Goal: Book appointment/travel/reservation

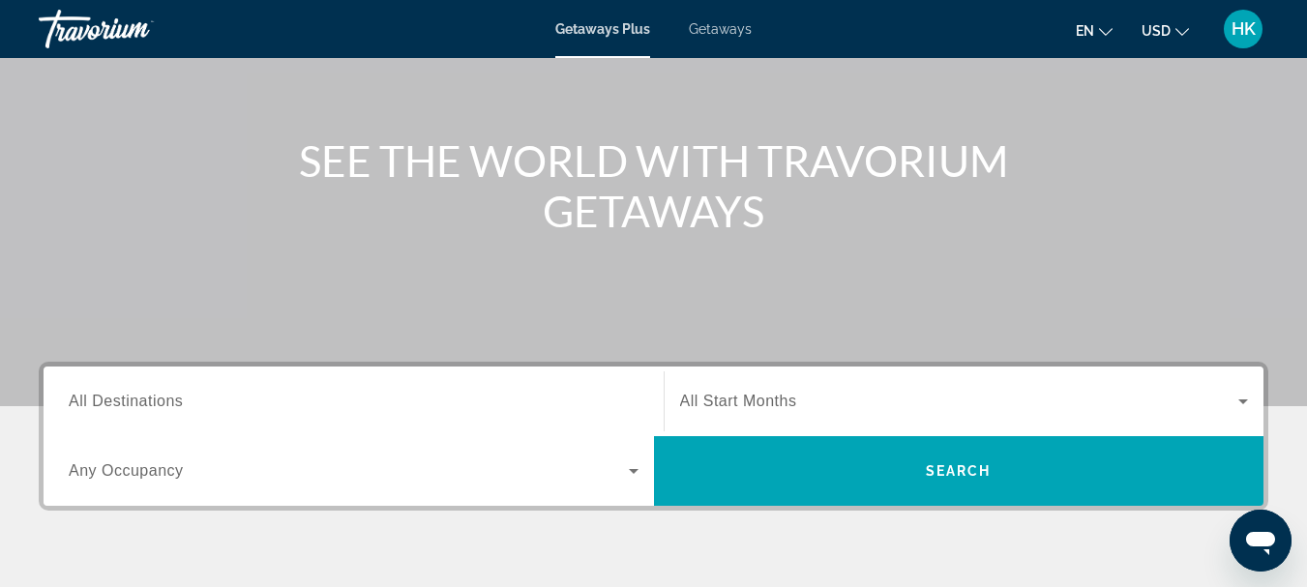
scroll to position [113, 0]
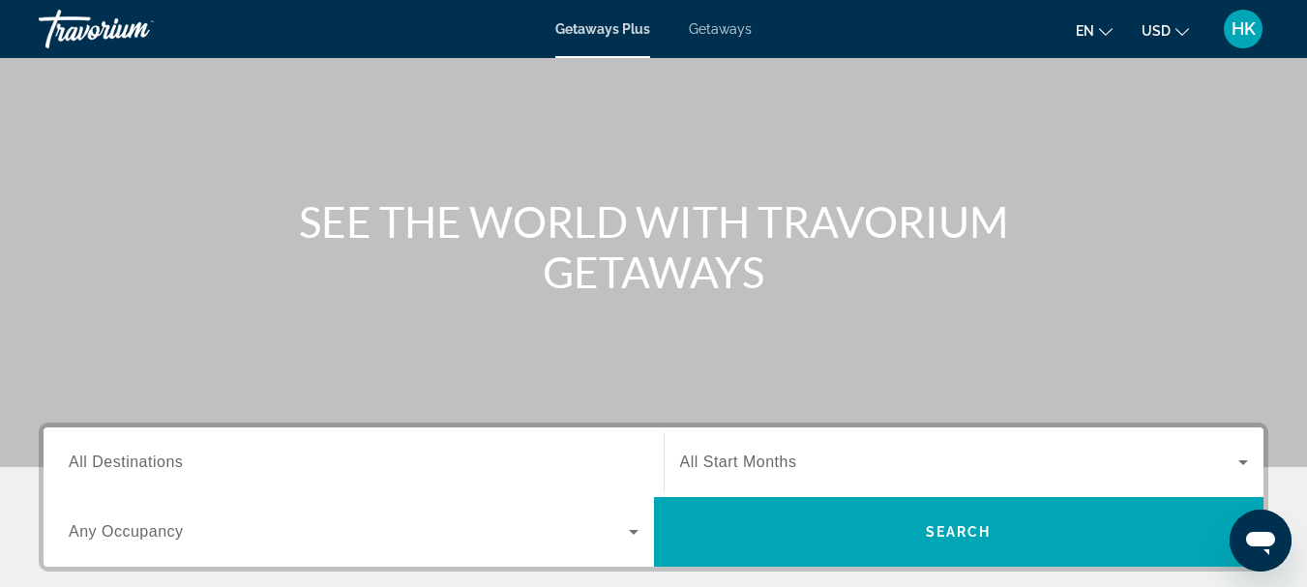
click at [143, 448] on div "Search widget" at bounding box center [354, 462] width 570 height 55
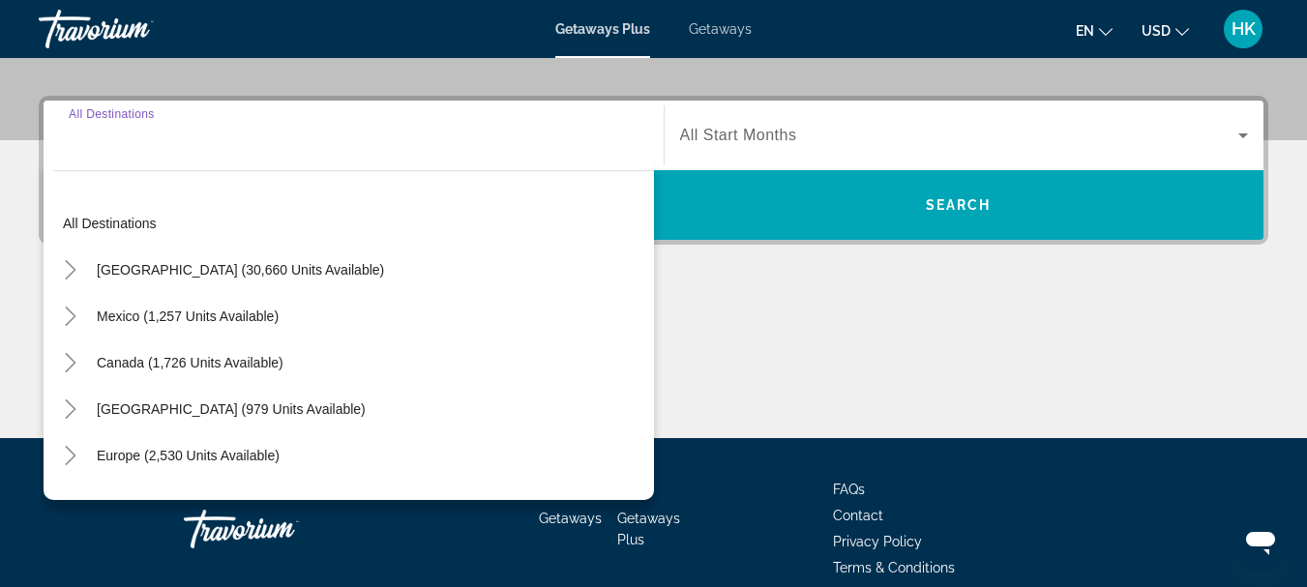
scroll to position [473, 0]
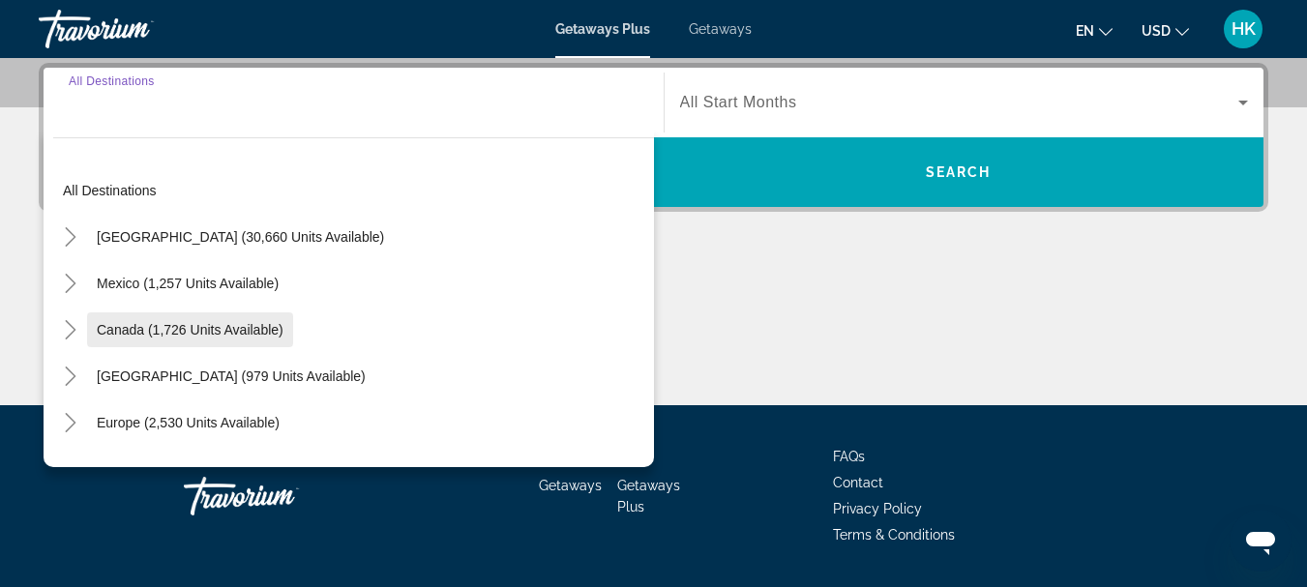
click at [288, 325] on span "Search widget" at bounding box center [190, 330] width 206 height 46
type input "**********"
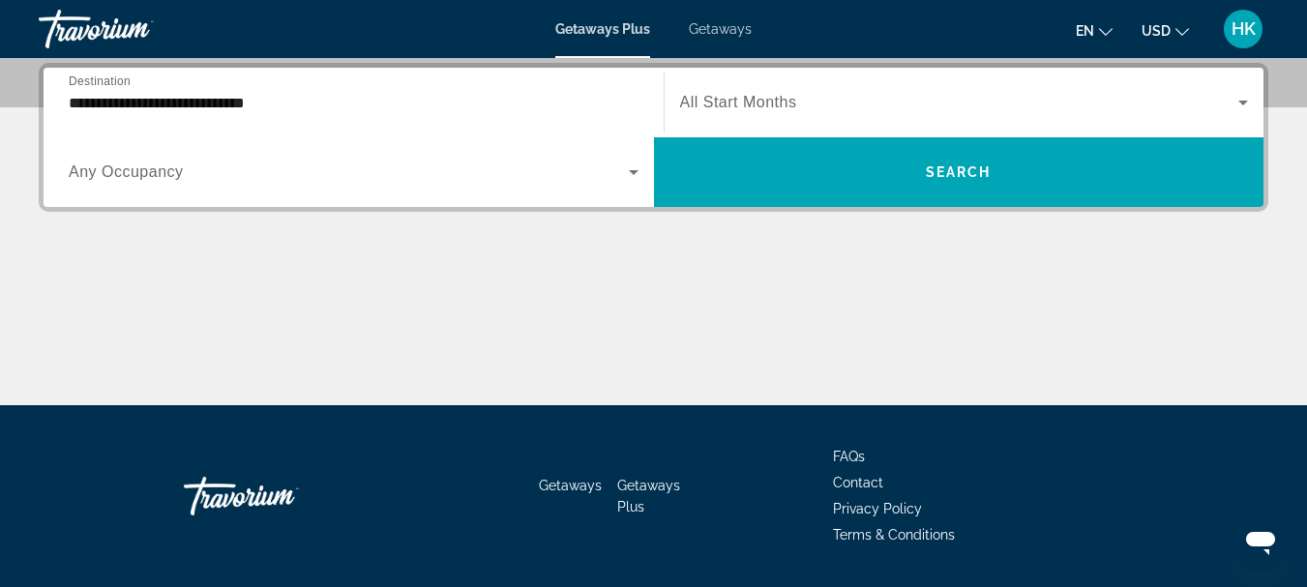
click at [431, 191] on div "Search widget" at bounding box center [354, 172] width 570 height 54
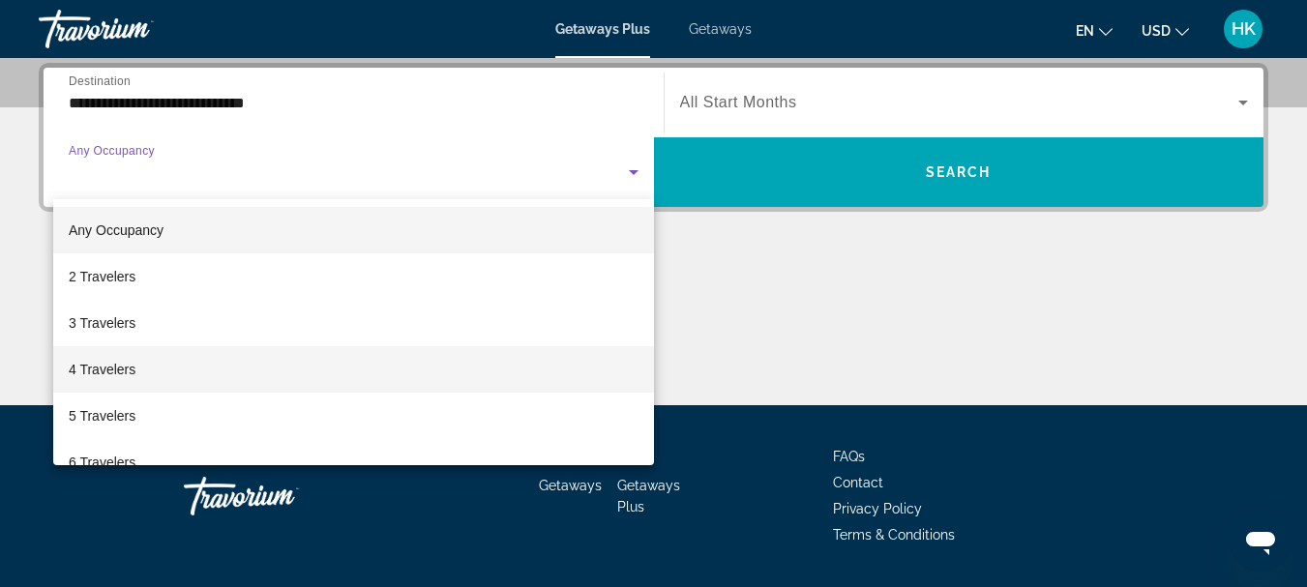
click at [215, 365] on mat-option "4 Travelers" at bounding box center [353, 369] width 601 height 46
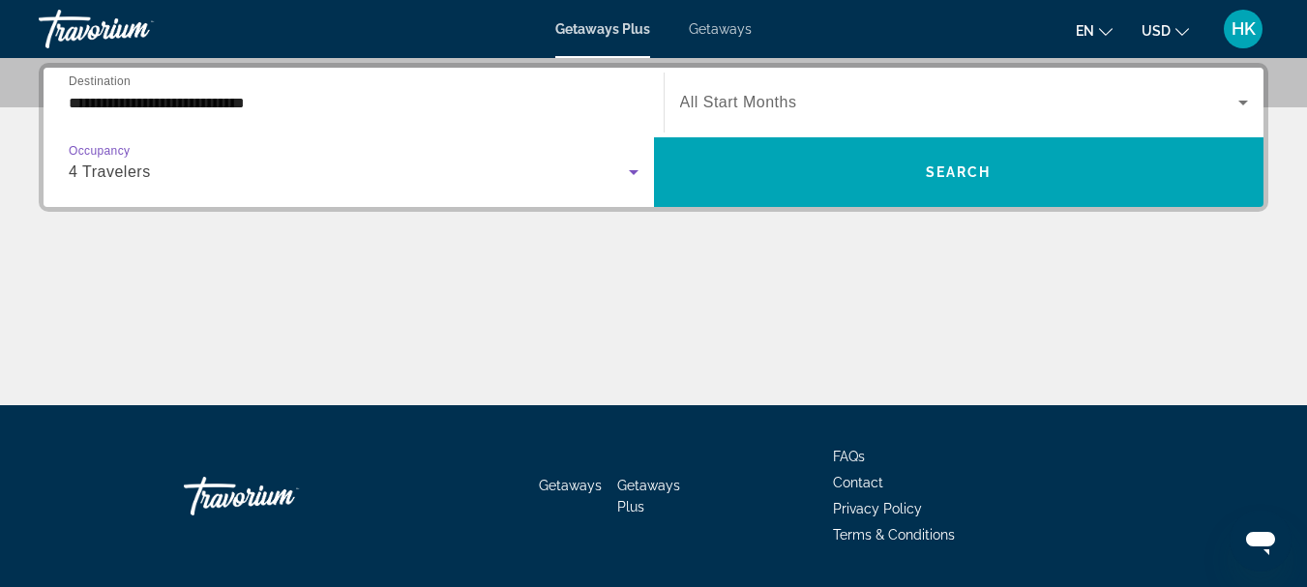
click at [858, 113] on div "Search widget" at bounding box center [964, 102] width 569 height 54
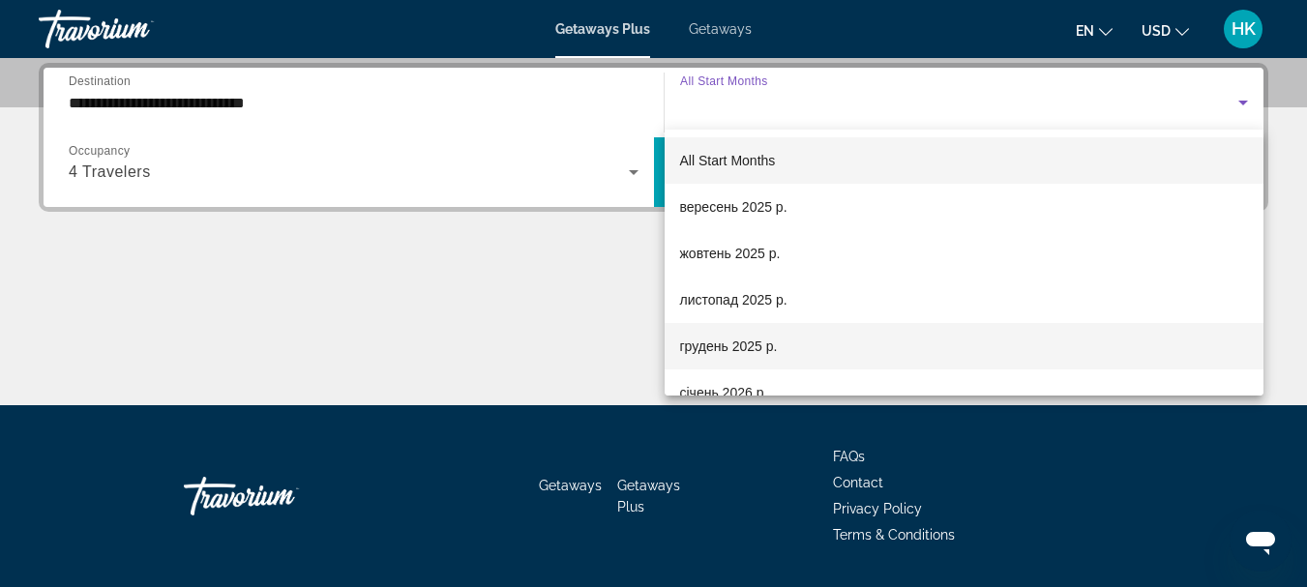
click at [804, 361] on mat-option "грудень 2025 р." at bounding box center [965, 346] width 600 height 46
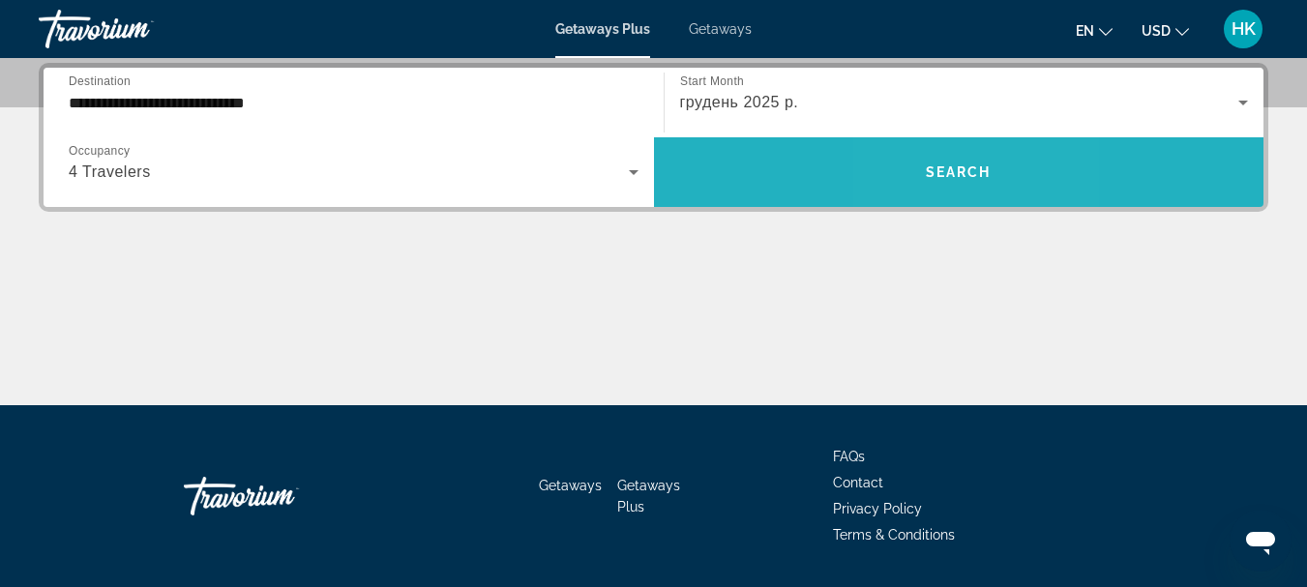
click at [937, 148] on span "Search widget" at bounding box center [959, 172] width 610 height 70
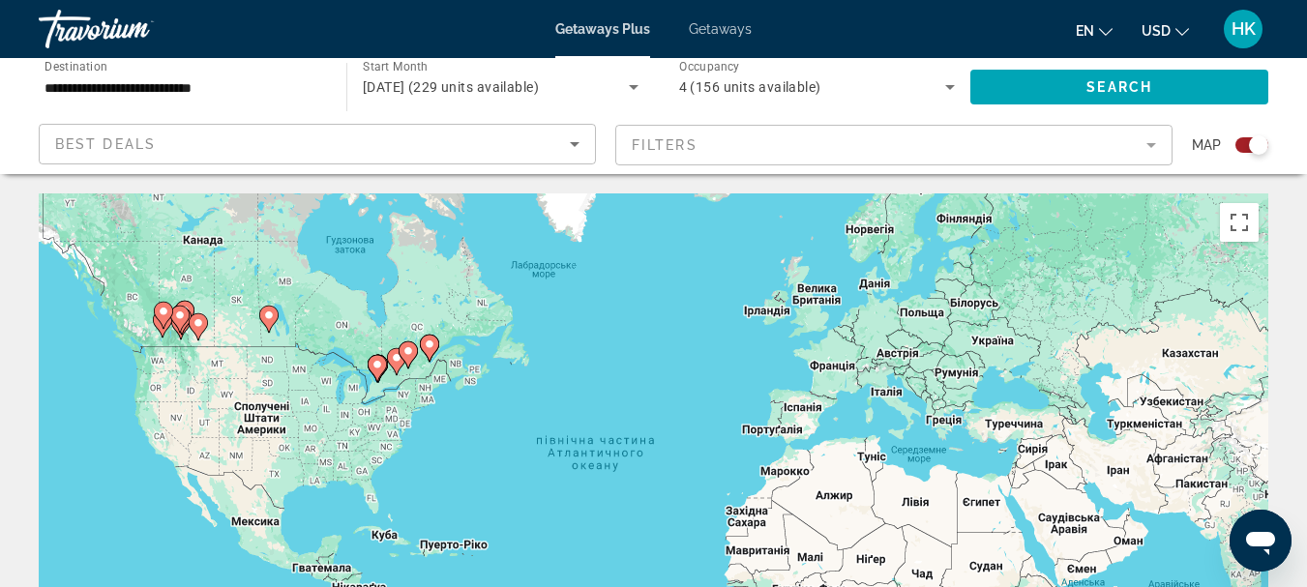
click at [189, 312] on icon "Main content" at bounding box center [179, 319] width 19 height 27
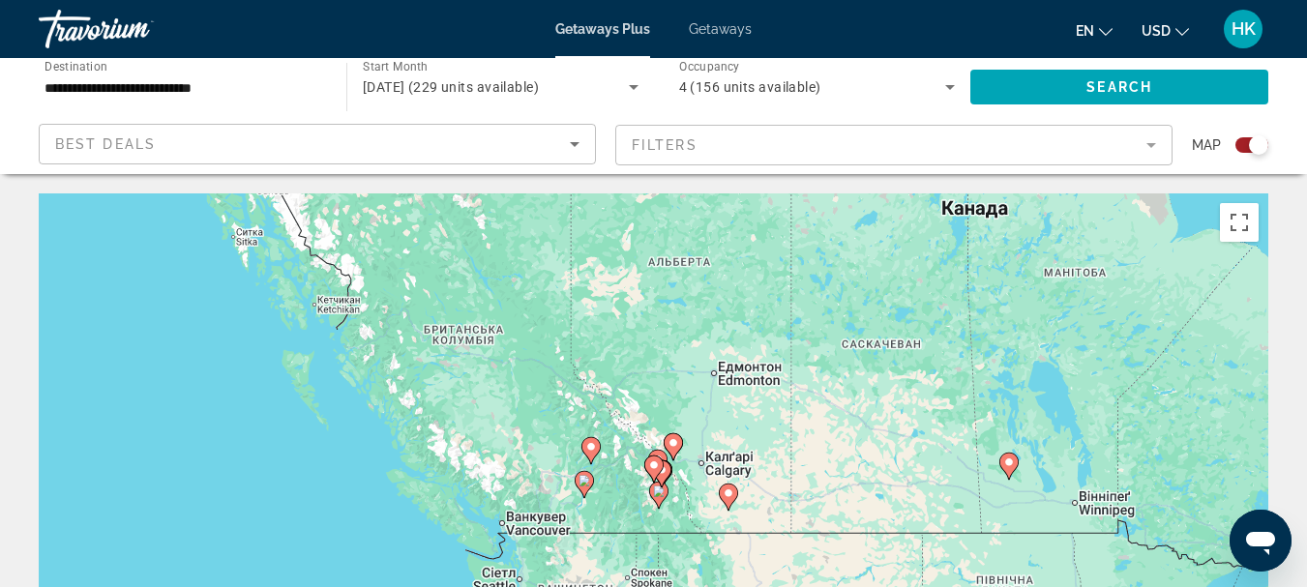
click at [728, 492] on image "Main content" at bounding box center [729, 494] width 12 height 12
type input "**********"
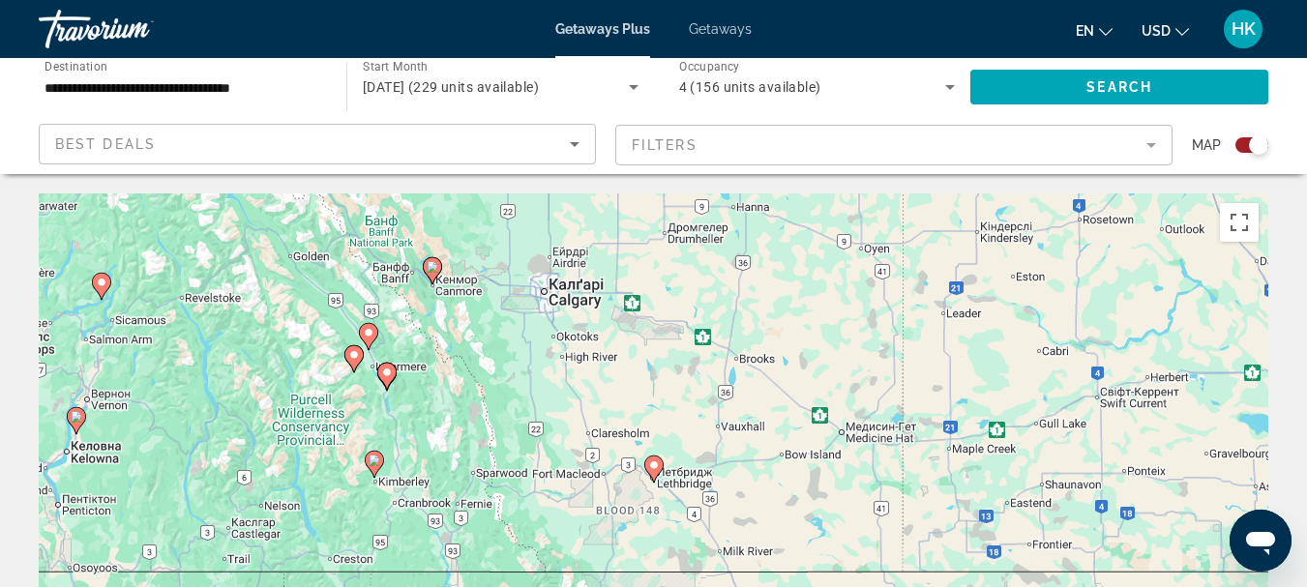
click at [655, 462] on image "Main content" at bounding box center [654, 466] width 12 height 12
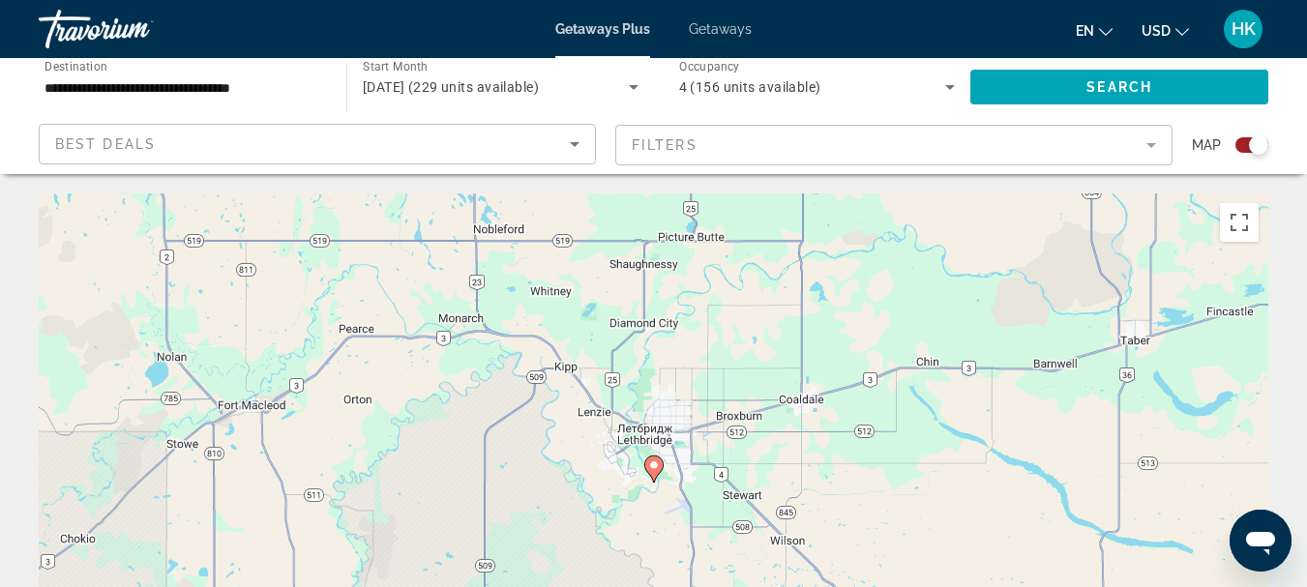
click at [670, 475] on div "Для навігації використовуйте клавіші зі стрілками. Увімкніть режим перетягуванн…" at bounding box center [654, 483] width 1230 height 580
click at [649, 466] on image "Main content" at bounding box center [654, 466] width 12 height 12
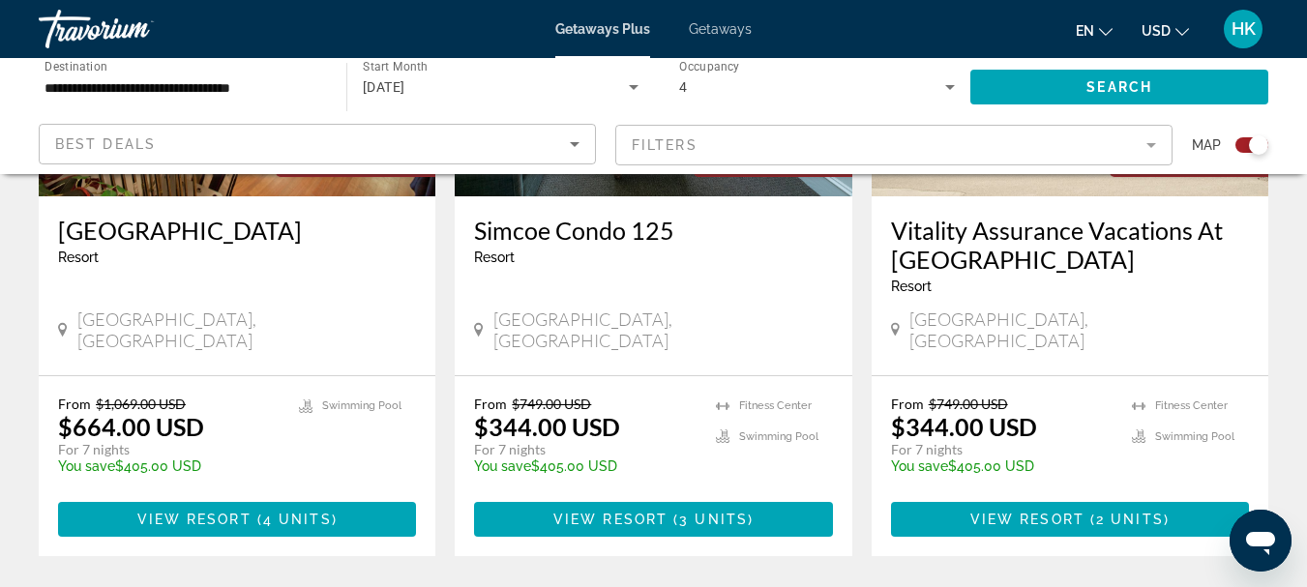
scroll to position [968, 0]
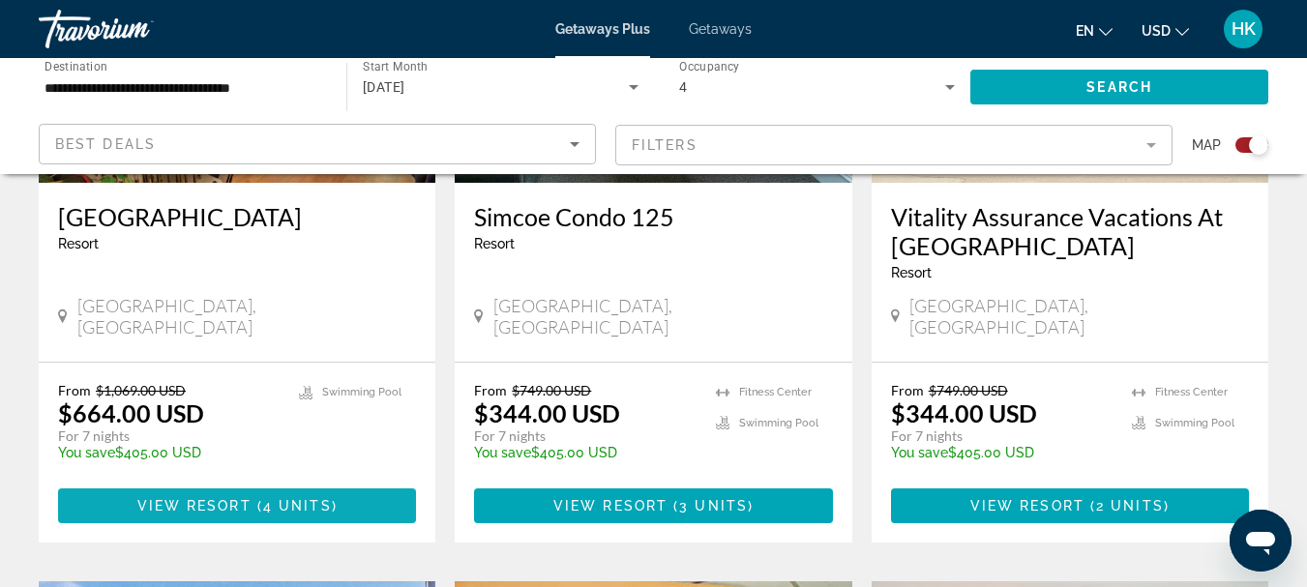
click at [265, 498] on span "4 units" at bounding box center [297, 505] width 69 height 15
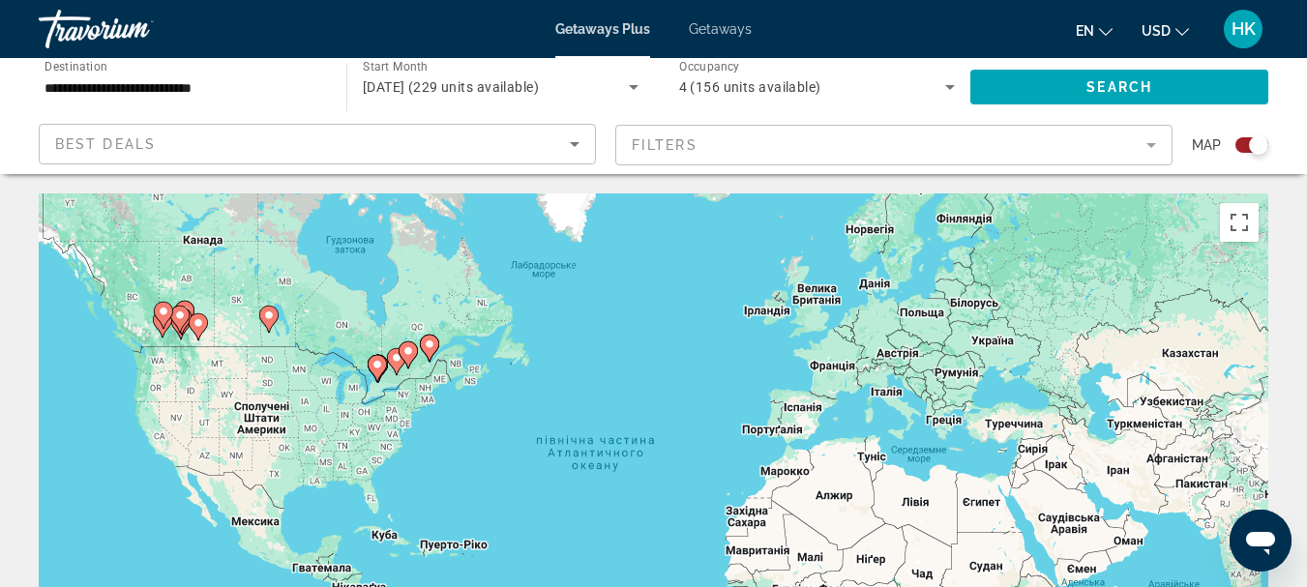
click at [165, 322] on icon "Main content" at bounding box center [162, 315] width 17 height 25
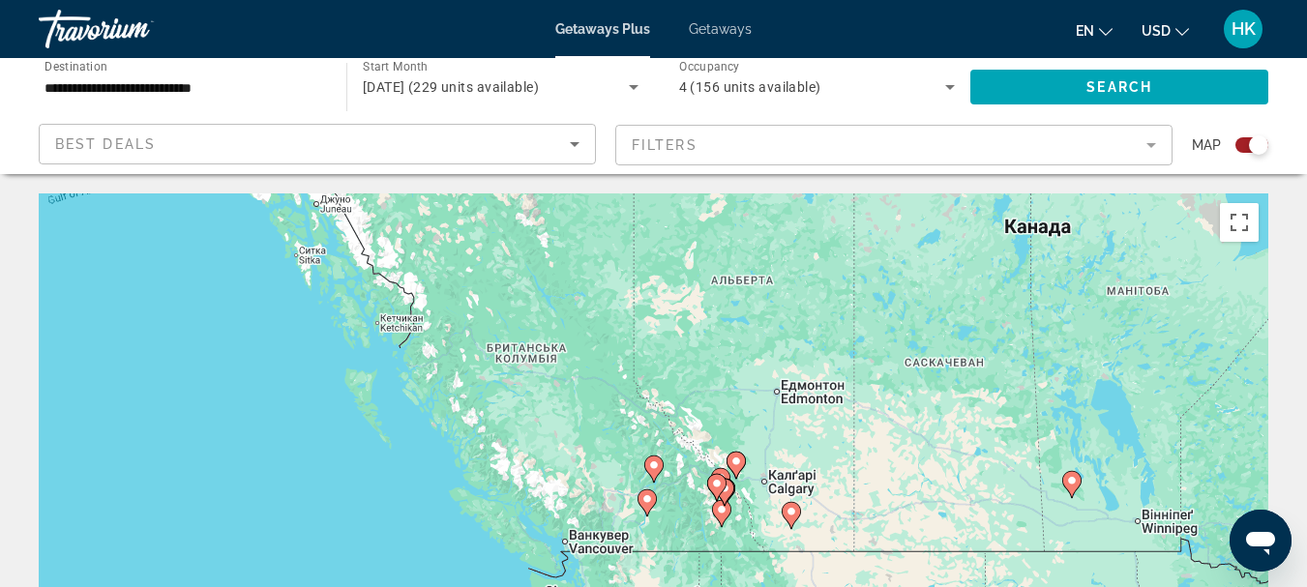
click at [780, 133] on mat-form-field "Filters" at bounding box center [893, 145] width 557 height 41
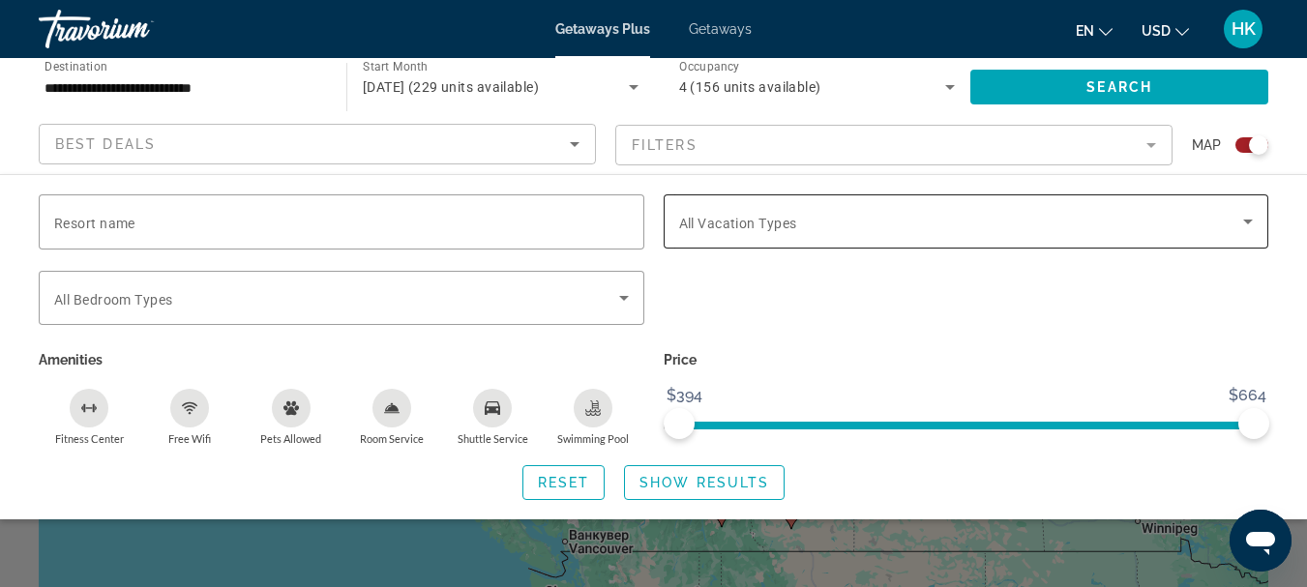
click at [758, 220] on span "All Vacation Types" at bounding box center [738, 223] width 118 height 15
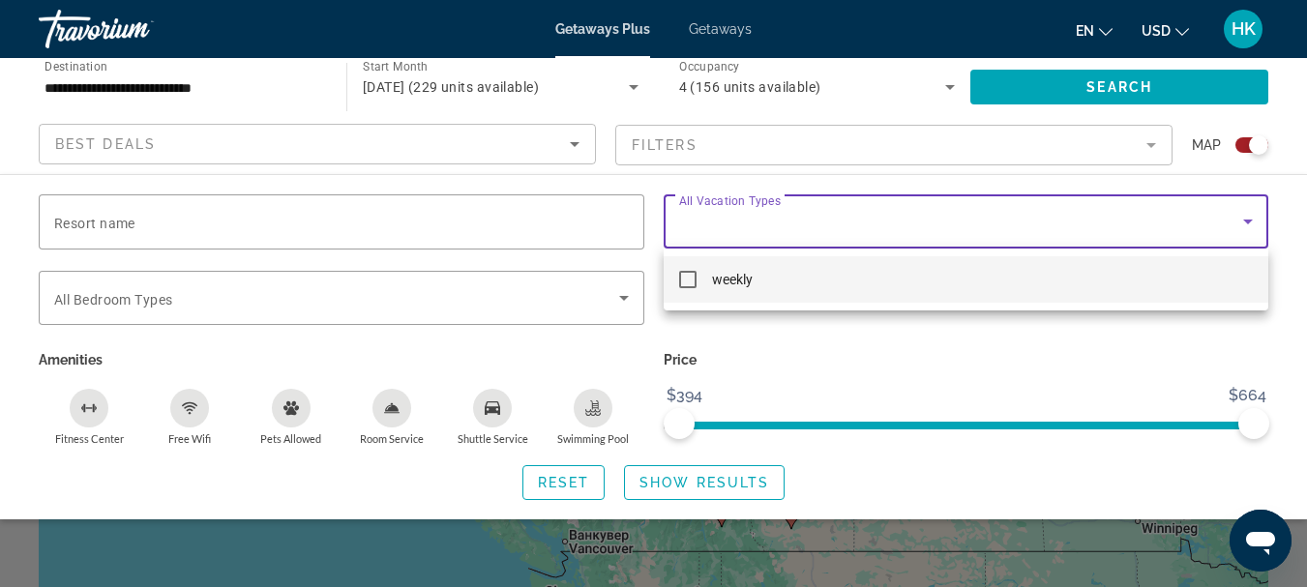
drag, startPoint x: 764, startPoint y: 209, endPoint x: 754, endPoint y: 200, distance: 13.7
click at [762, 202] on div at bounding box center [653, 293] width 1307 height 587
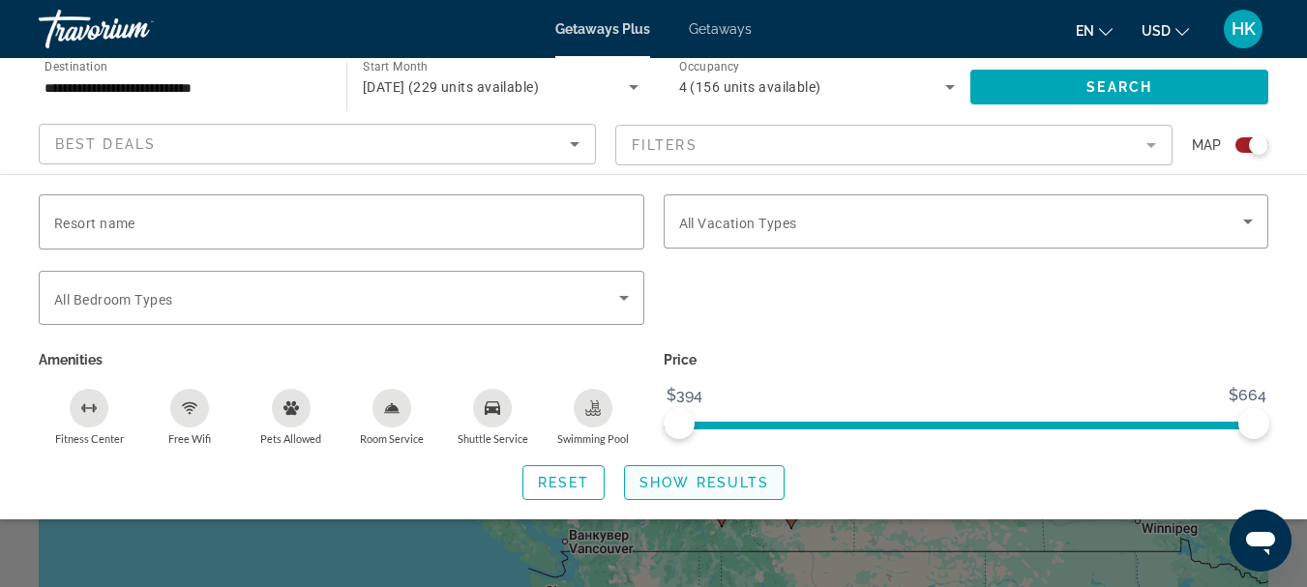
click at [717, 477] on span "Show Results" at bounding box center [704, 482] width 130 height 15
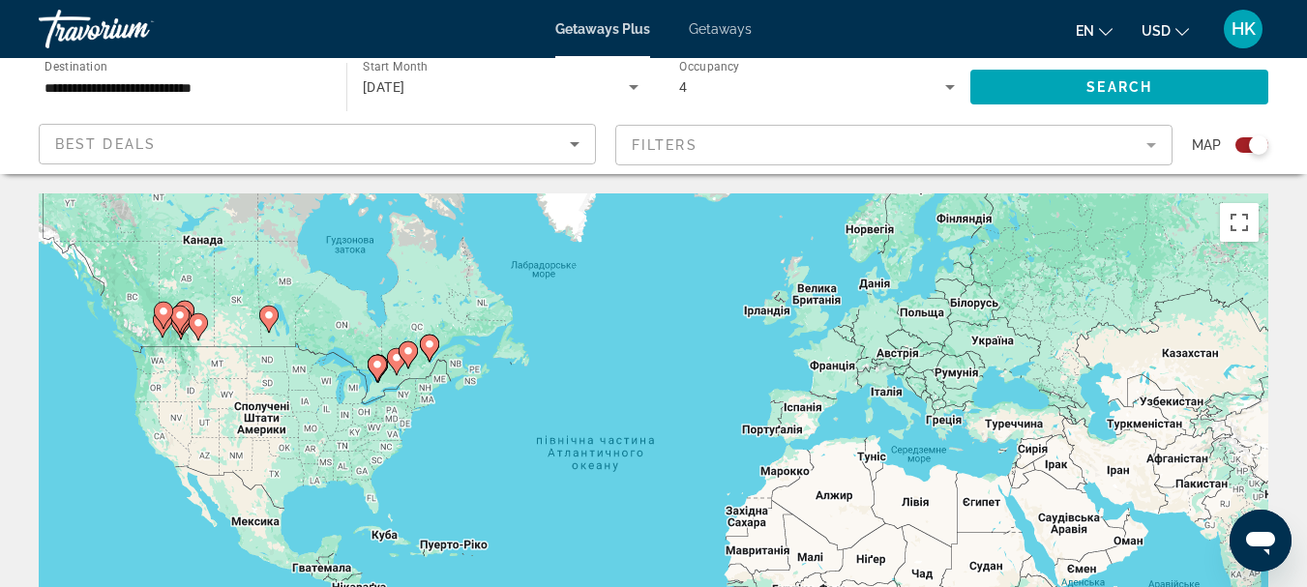
click at [186, 311] on icon "Main content" at bounding box center [178, 319] width 17 height 25
type input "**********"
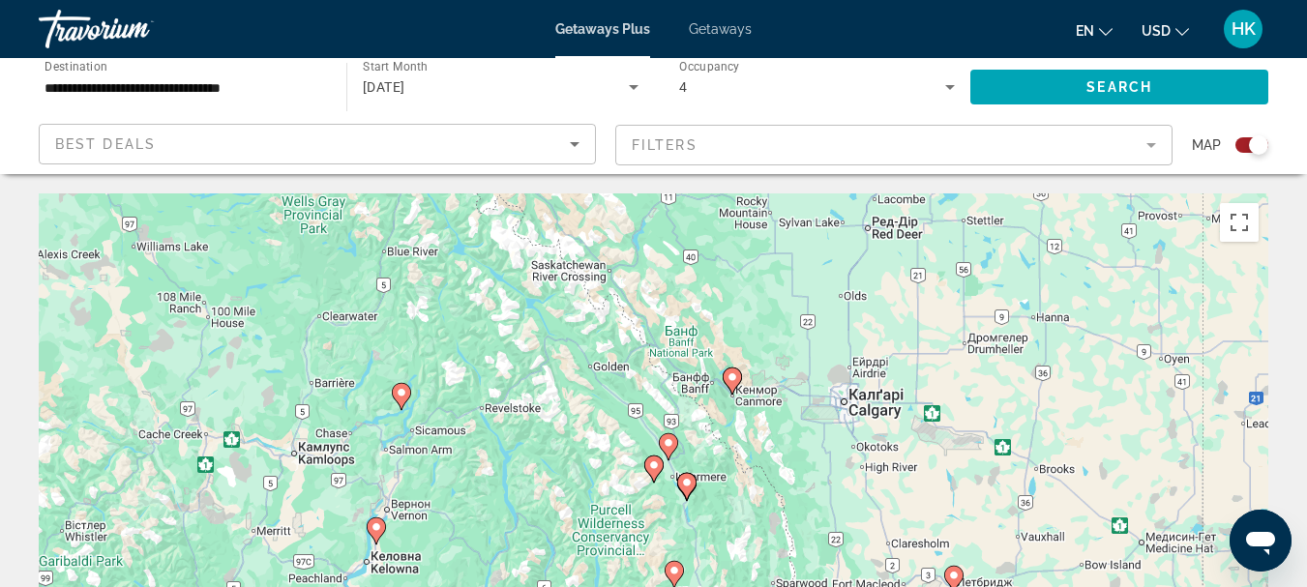
click at [736, 384] on icon "Main content" at bounding box center [731, 381] width 17 height 25
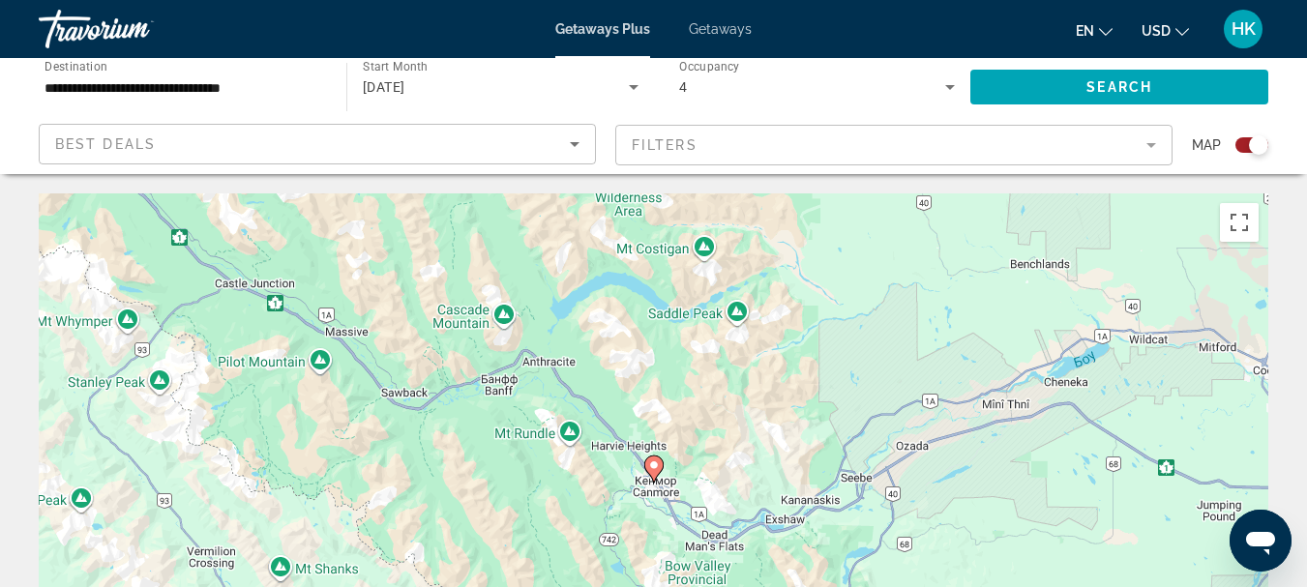
click at [657, 460] on image "Main content" at bounding box center [654, 466] width 12 height 12
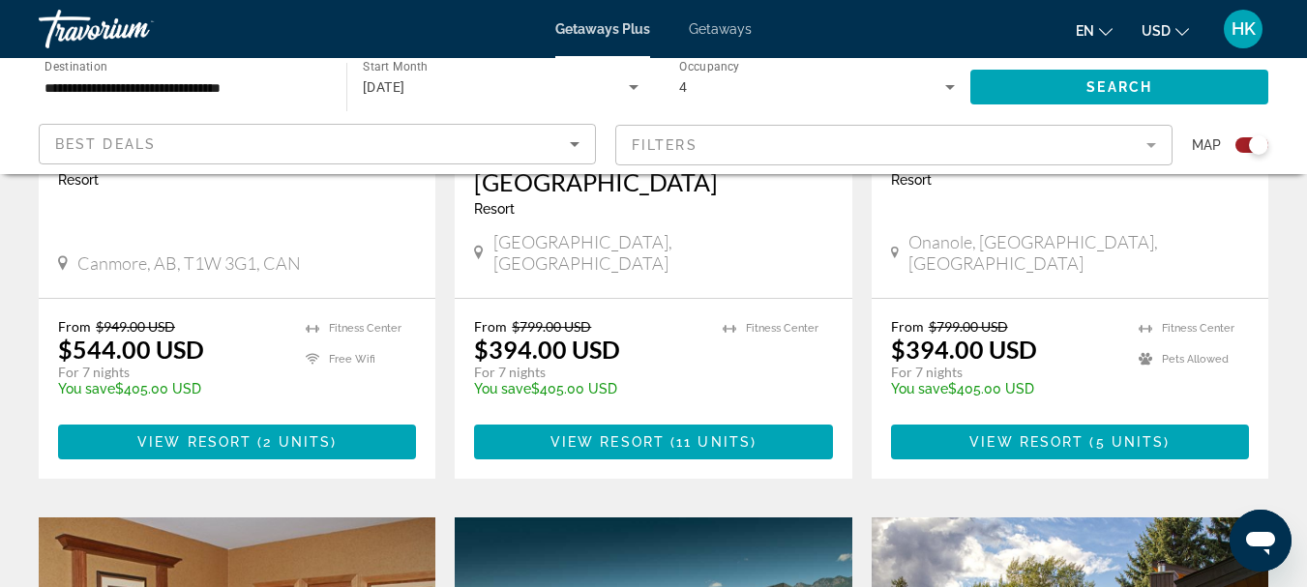
scroll to position [909, 0]
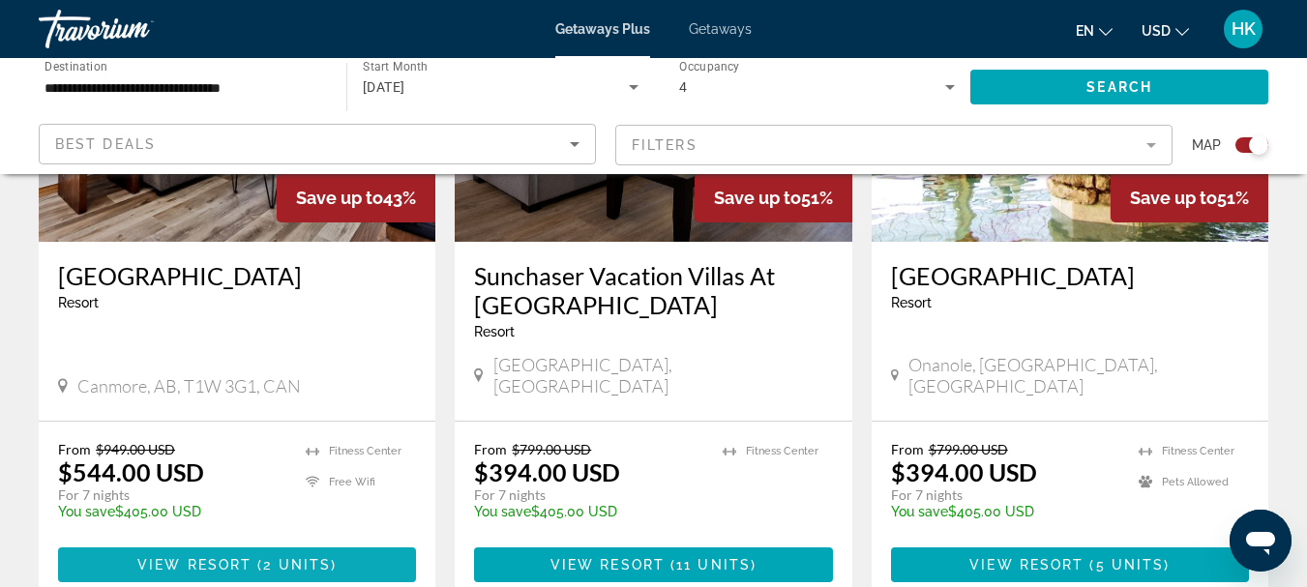
click at [212, 557] on span "View Resort" at bounding box center [194, 564] width 114 height 15
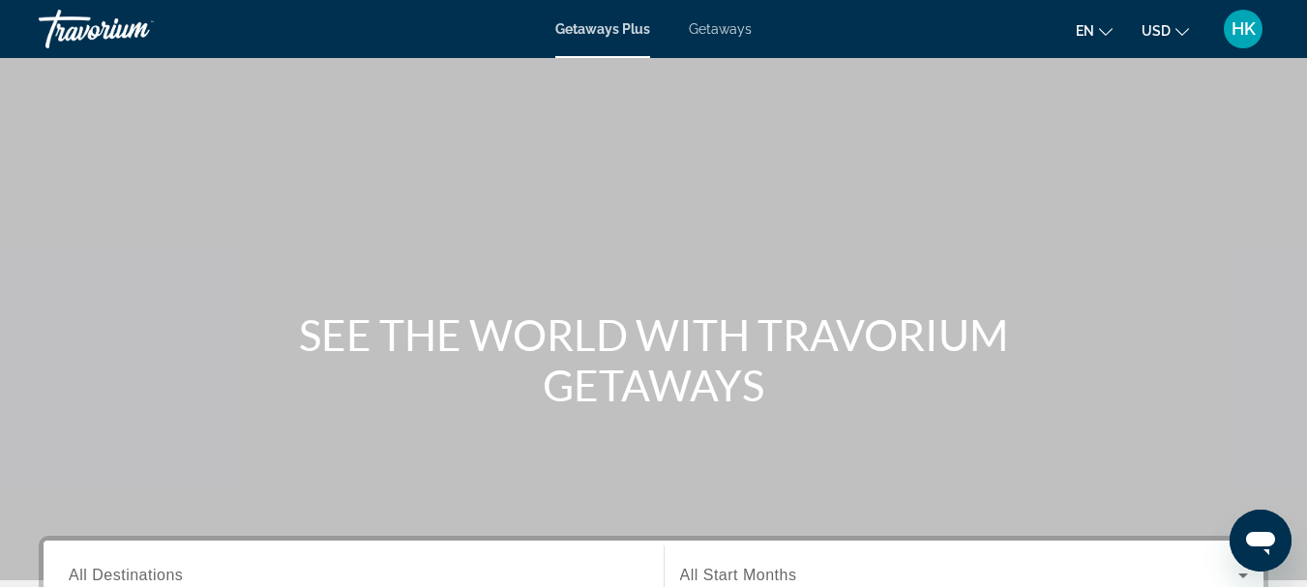
click at [1170, 23] on span "USD" at bounding box center [1156, 30] width 29 height 15
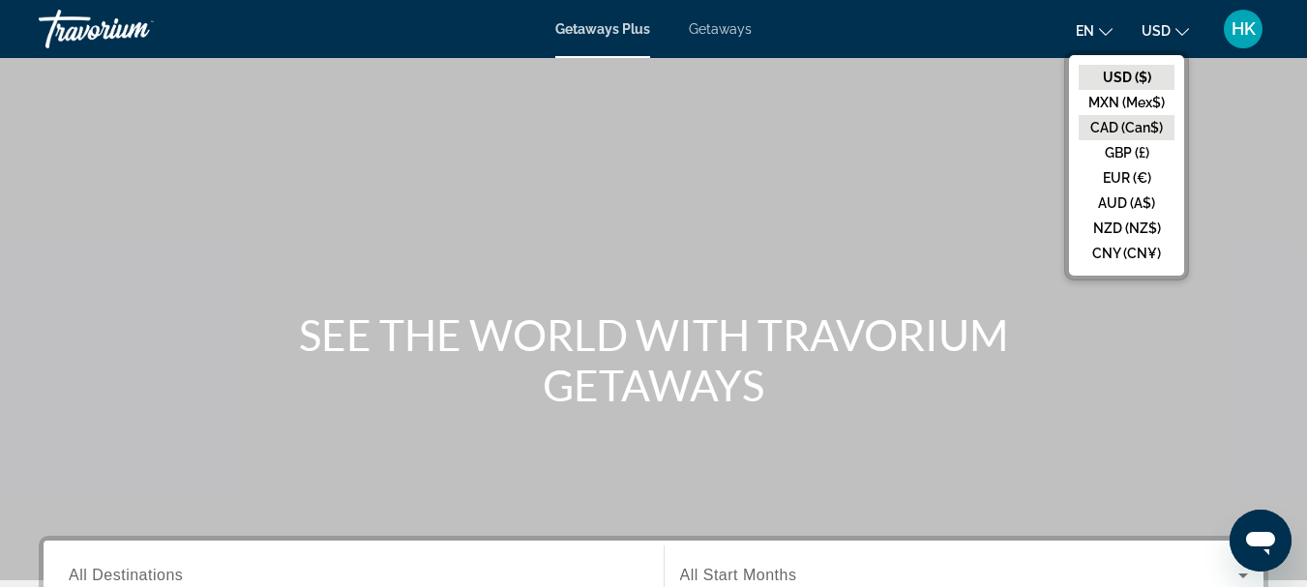
click at [1155, 129] on button "CAD (Can$)" at bounding box center [1127, 127] width 96 height 25
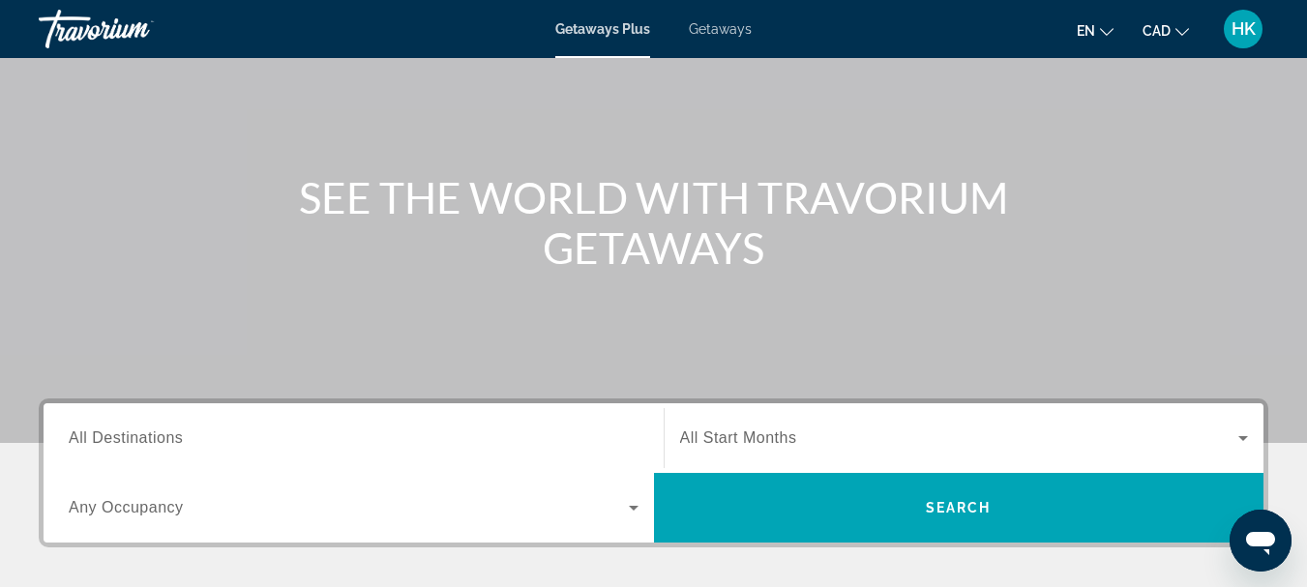
scroll to position [151, 0]
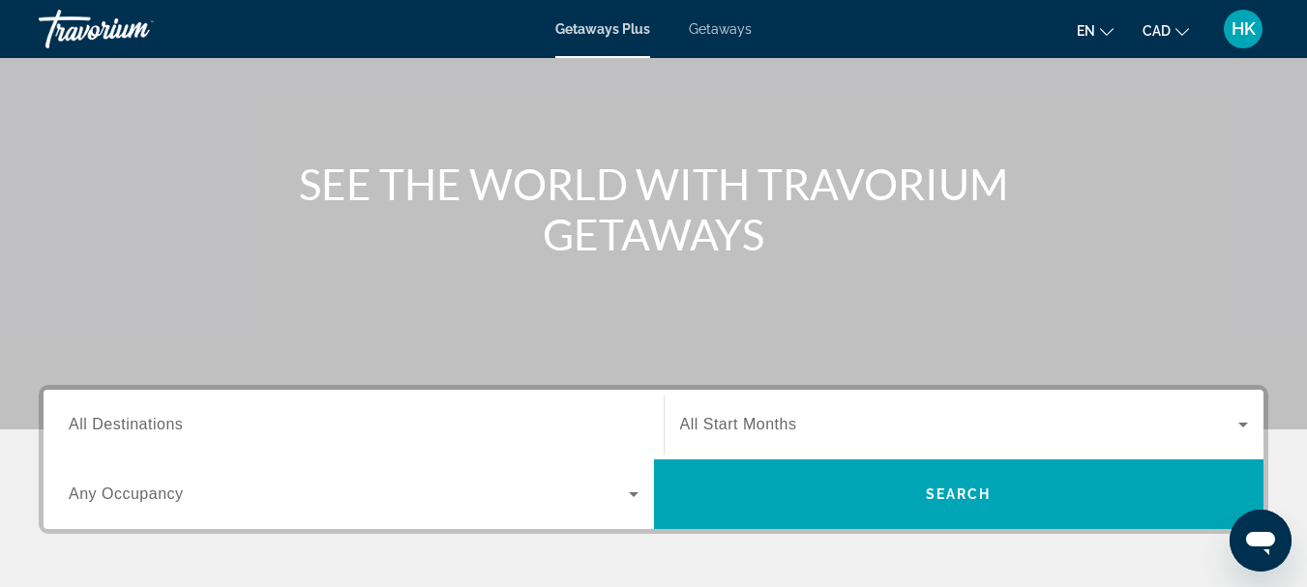
click at [202, 424] on input "Destination All Destinations" at bounding box center [354, 425] width 570 height 23
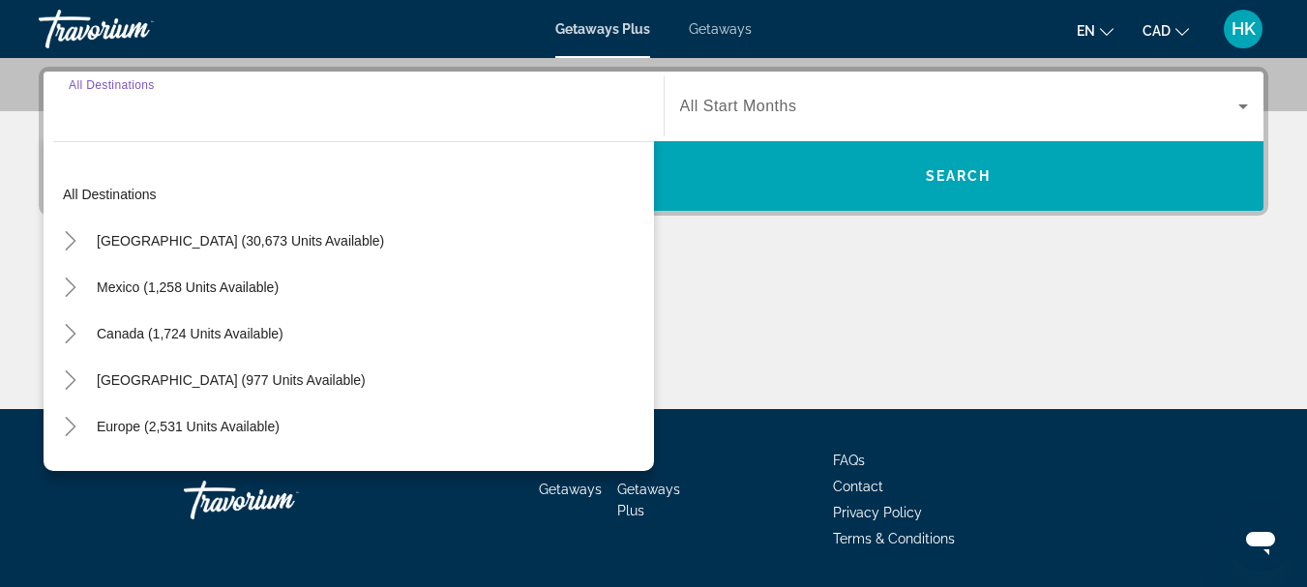
scroll to position [473, 0]
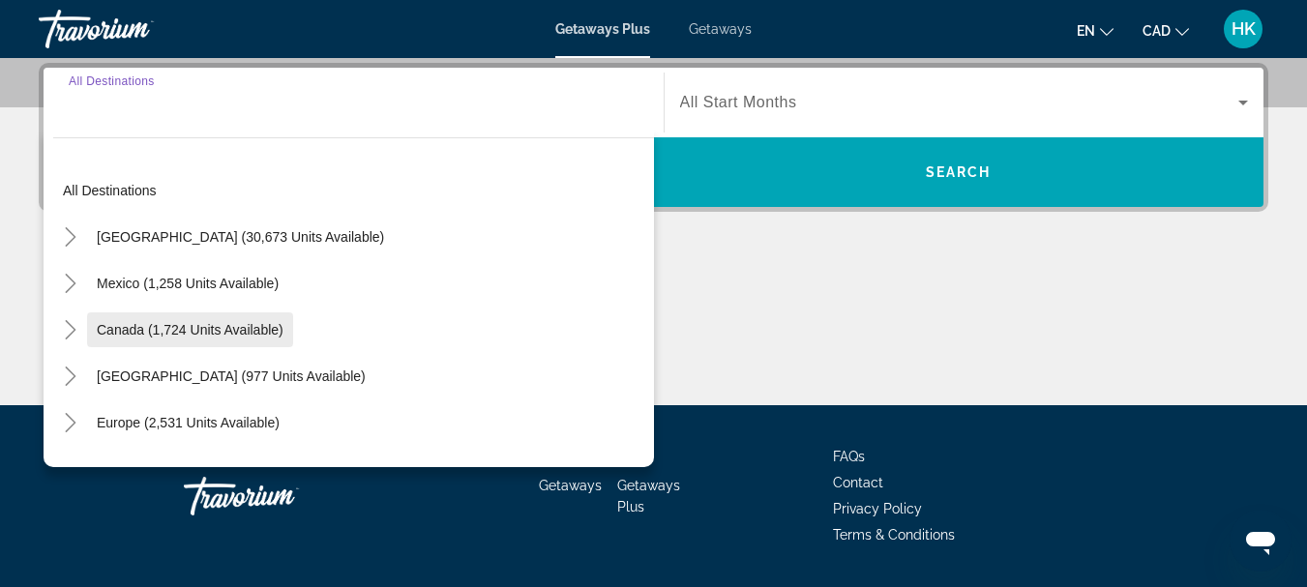
click at [213, 328] on span "Canada (1,724 units available)" at bounding box center [190, 329] width 187 height 15
type input "**********"
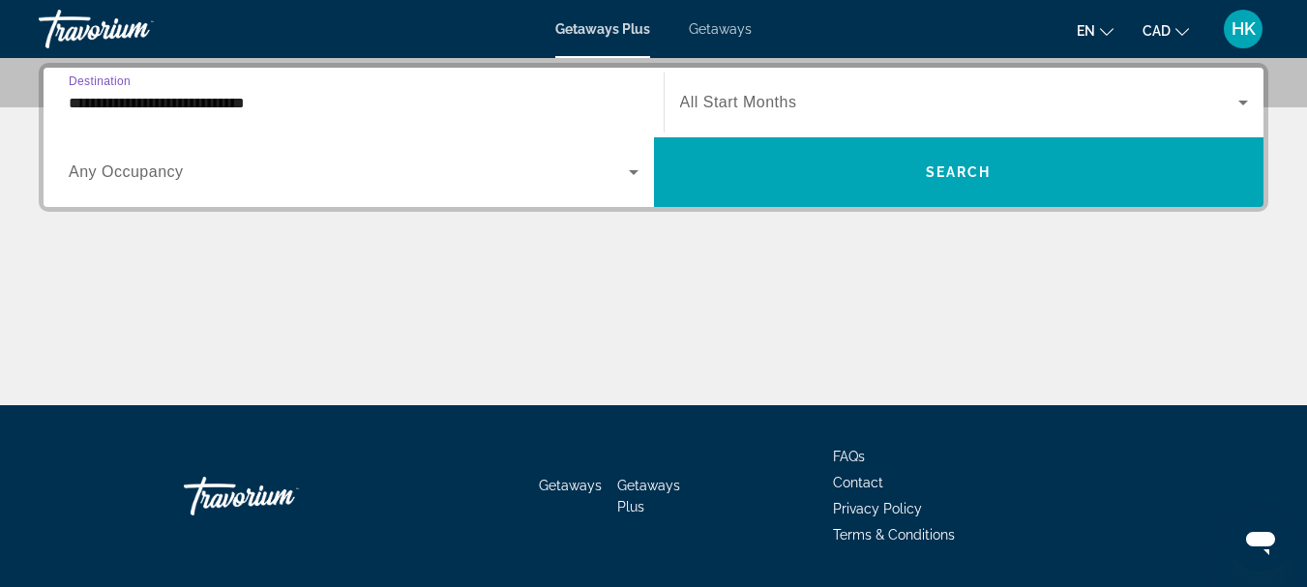
click at [951, 85] on div "Search widget" at bounding box center [964, 102] width 569 height 54
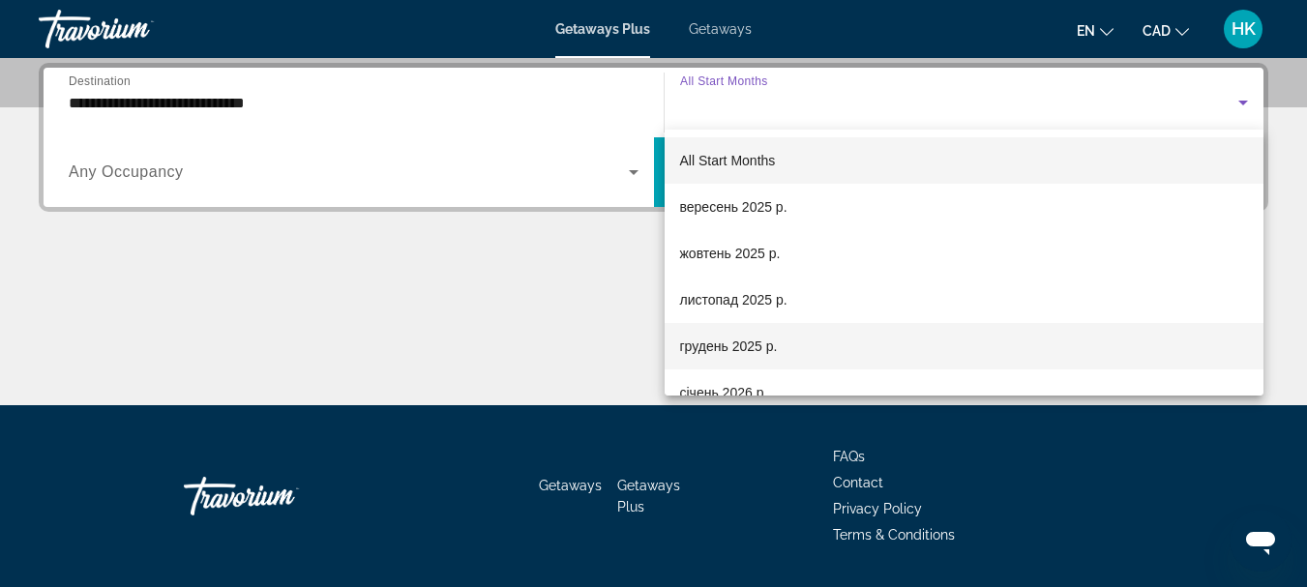
click at [805, 360] on mat-option "грудень 2025 р." at bounding box center [965, 346] width 600 height 46
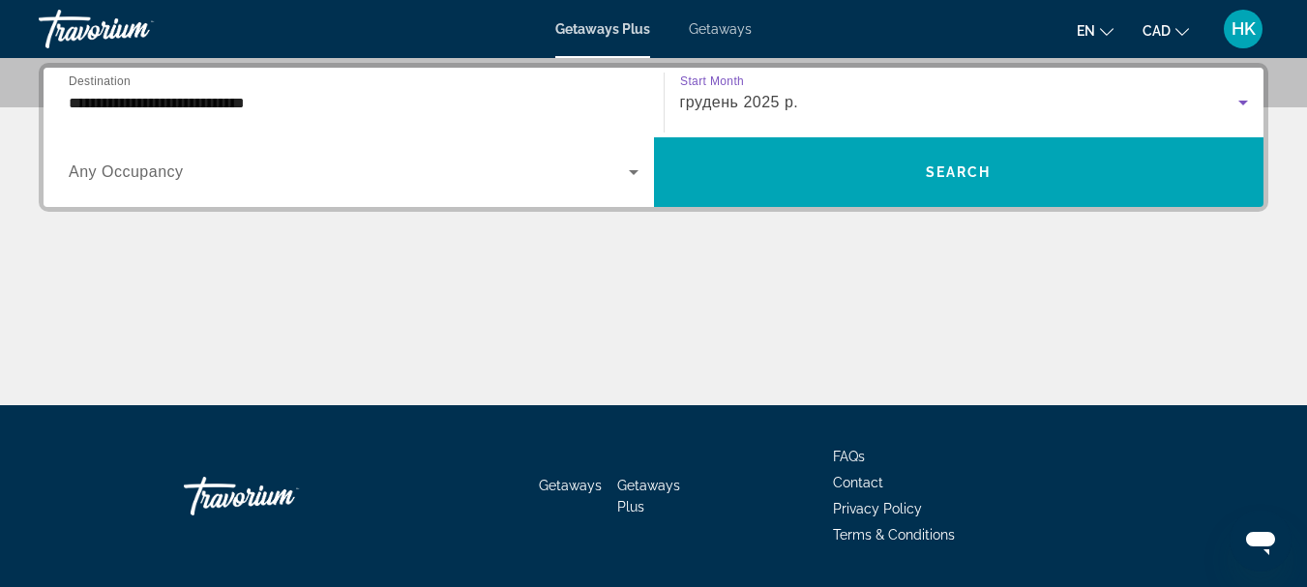
click at [134, 168] on span "Any Occupancy" at bounding box center [126, 171] width 115 height 16
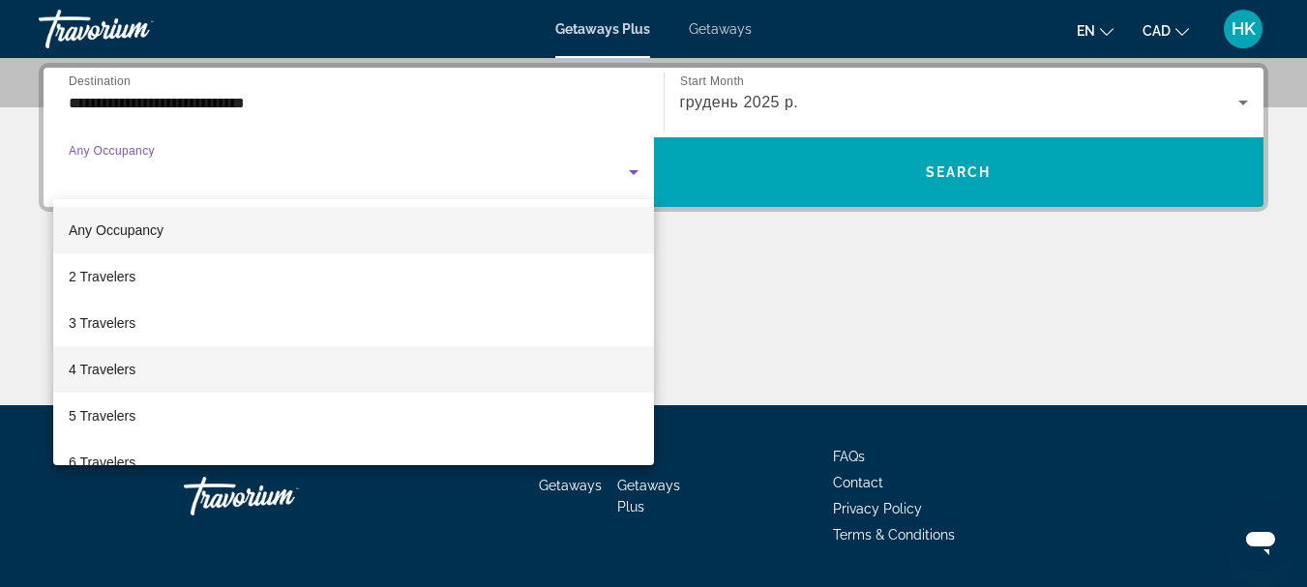
click at [147, 369] on mat-option "4 Travelers" at bounding box center [353, 369] width 601 height 46
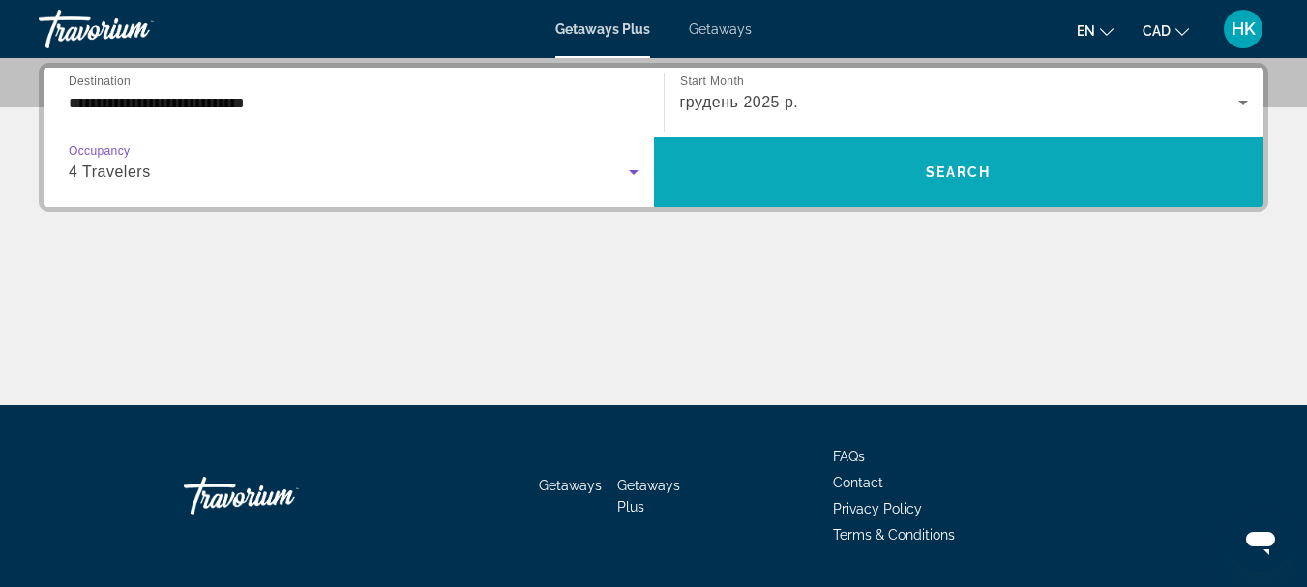
click at [848, 174] on span "Search widget" at bounding box center [959, 172] width 610 height 46
